Goal: Task Accomplishment & Management: Manage account settings

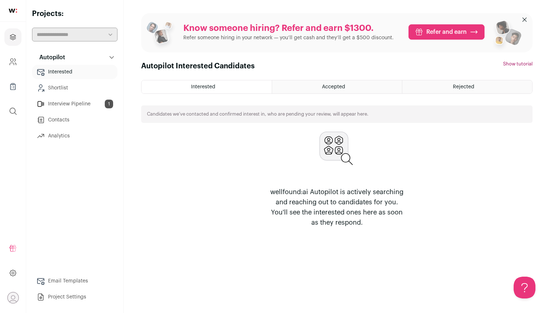
click at [76, 82] on link "Shortlist" at bounding box center [74, 88] width 85 height 15
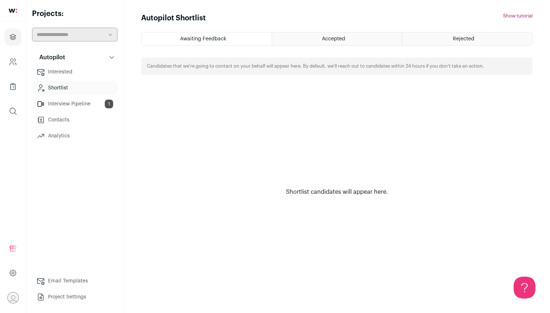
click at [308, 42] on div "Accepted" at bounding box center [337, 38] width 130 height 13
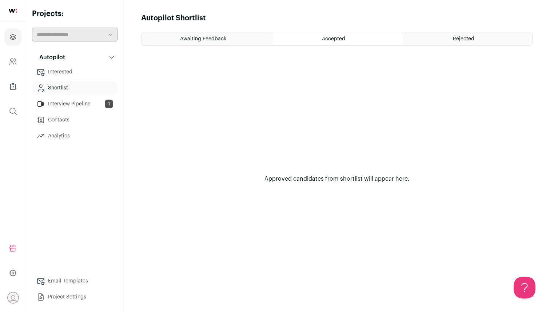
click at [432, 39] on div "Rejected" at bounding box center [467, 38] width 130 height 13
click at [228, 39] on div "Awaiting Feedback" at bounding box center [206, 38] width 130 height 13
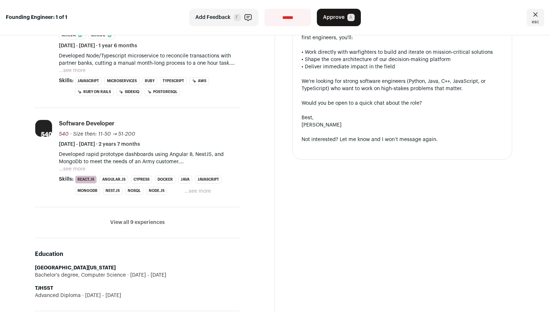
scroll to position [332, 0]
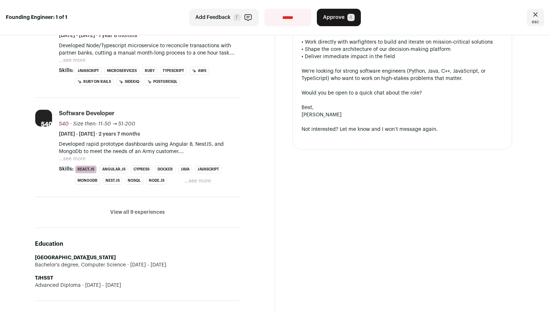
click at [131, 212] on button "View all 9 experiences" at bounding box center [137, 212] width 55 height 7
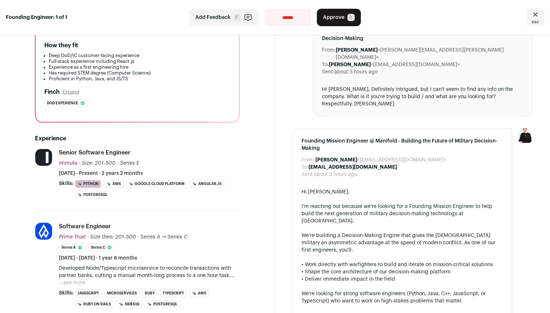
scroll to position [187, 0]
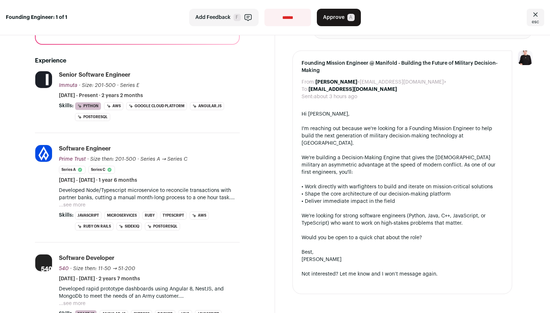
click at [76, 205] on button "...see more" at bounding box center [72, 204] width 27 height 7
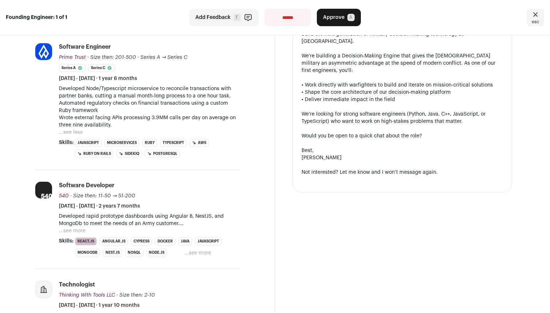
scroll to position [312, 0]
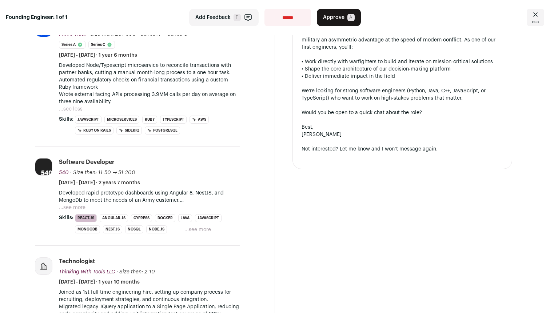
click at [83, 207] on button "...see more" at bounding box center [72, 207] width 27 height 7
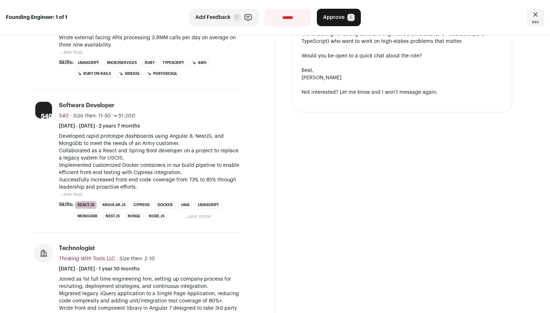
scroll to position [0, 0]
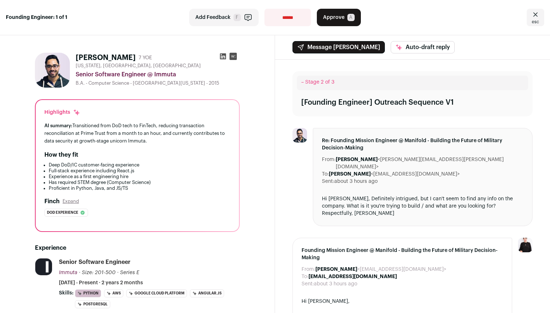
click at [338, 17] on span "Approve" at bounding box center [333, 17] width 21 height 7
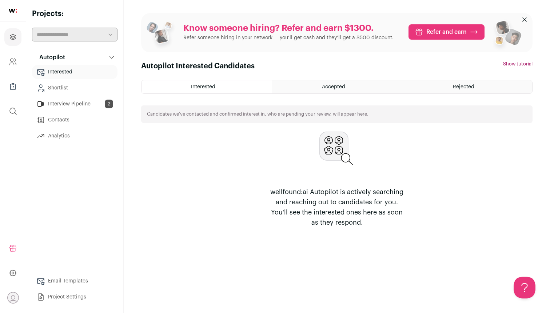
click at [85, 106] on link "Interview Pipeline 2" at bounding box center [74, 104] width 85 height 15
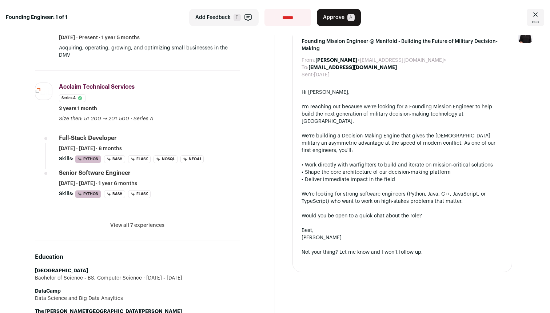
scroll to position [356, 0]
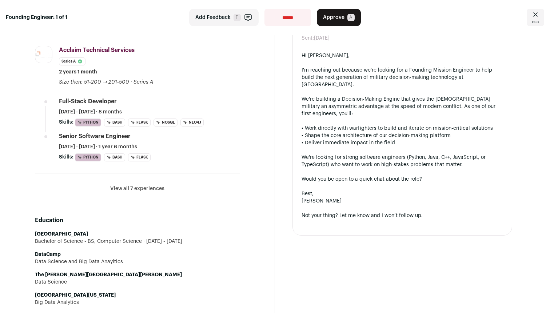
click at [154, 185] on button "View all 7 experiences" at bounding box center [137, 188] width 54 height 7
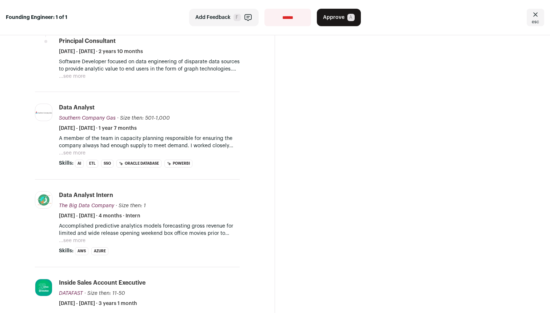
scroll to position [613, 0]
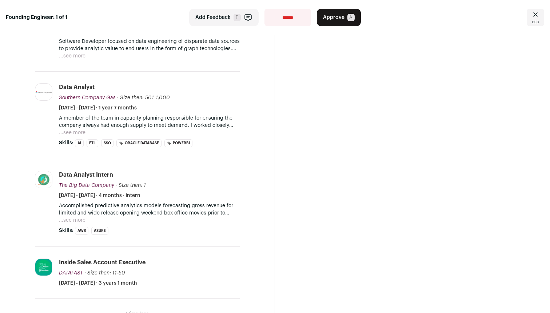
click at [77, 217] on button "...see more" at bounding box center [72, 220] width 27 height 7
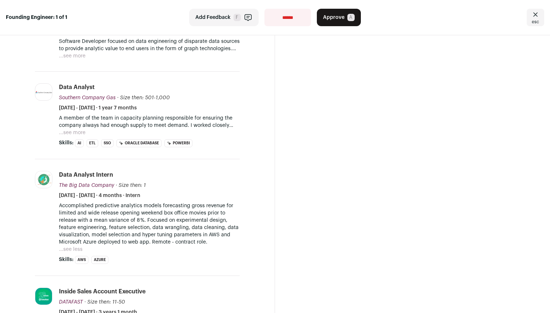
click at [79, 129] on button "...see more" at bounding box center [72, 132] width 27 height 7
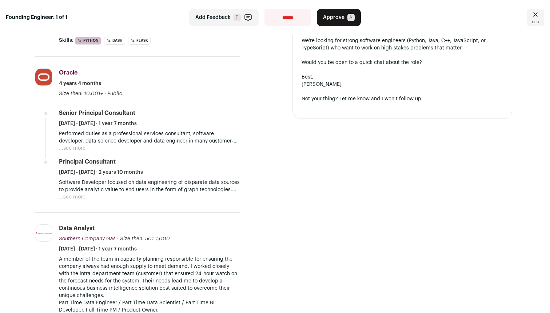
scroll to position [483, 0]
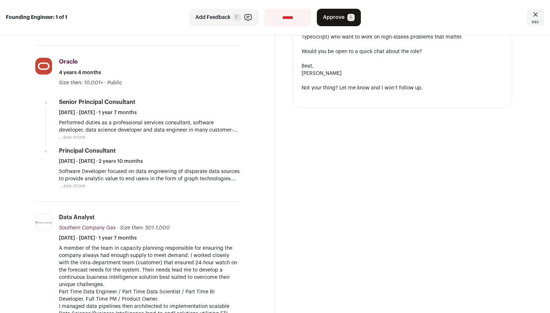
click at [80, 134] on button "...see more" at bounding box center [72, 137] width 27 height 7
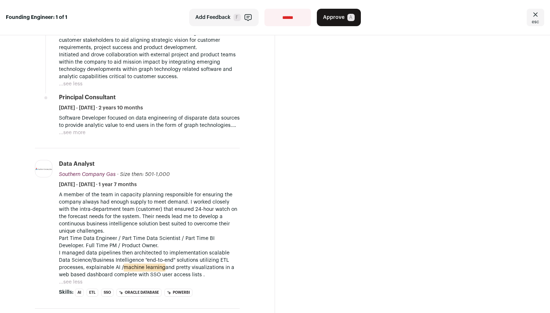
scroll to position [824, 0]
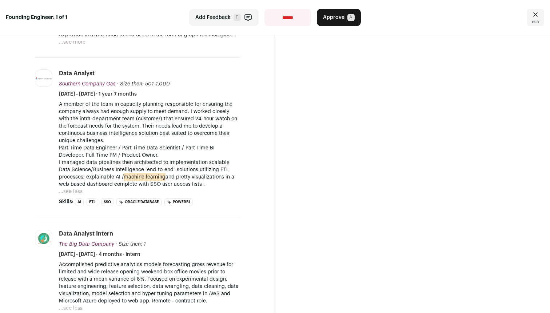
click at [73, 188] on button "...see less" at bounding box center [71, 191] width 24 height 7
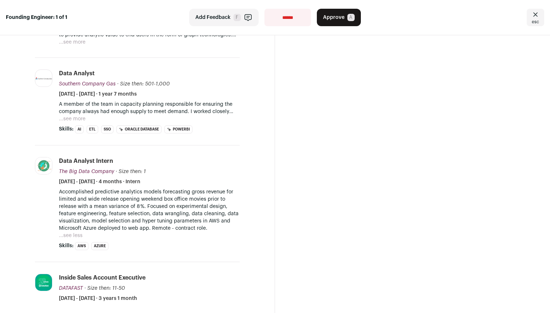
click at [80, 115] on button "...see more" at bounding box center [72, 118] width 27 height 7
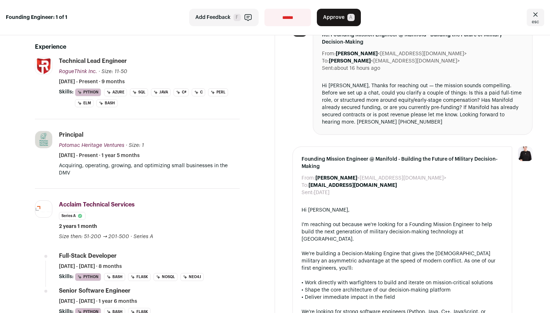
scroll to position [0, 0]
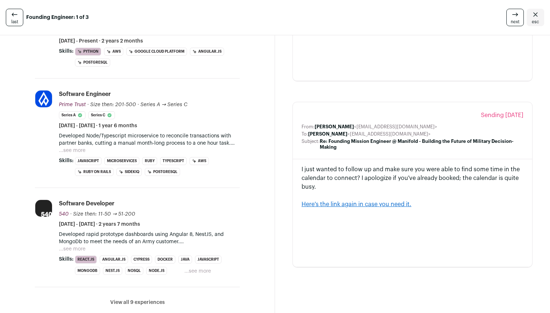
scroll to position [242, 0]
click at [78, 244] on p "Developed rapid prototype dashboards using Angular 8, NestJS, and MongoDb to me…" at bounding box center [149, 238] width 181 height 15
click at [78, 249] on button "...see more" at bounding box center [72, 248] width 27 height 7
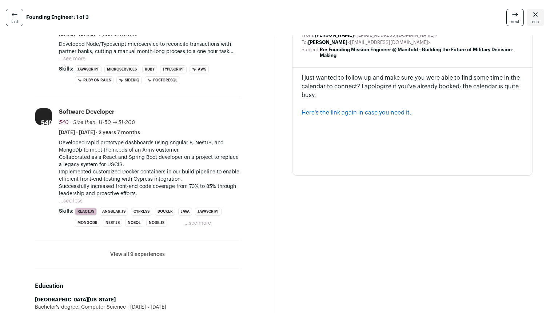
scroll to position [219, 0]
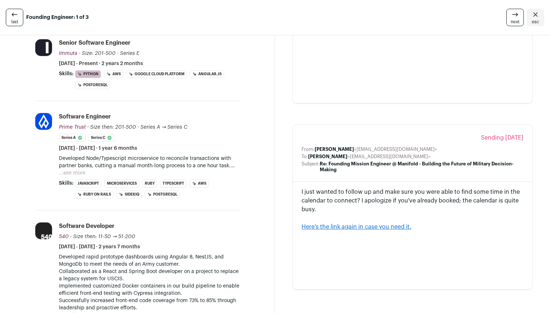
click at [76, 172] on button "...see more" at bounding box center [72, 172] width 27 height 7
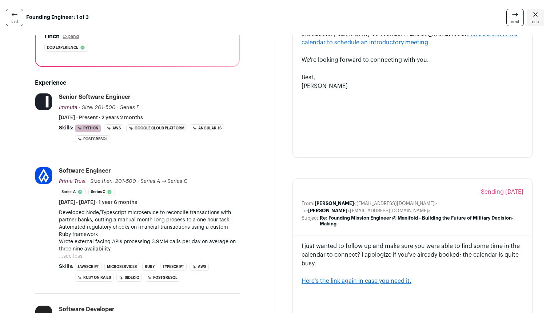
scroll to position [167, 0]
